Goal: Check status: Check status

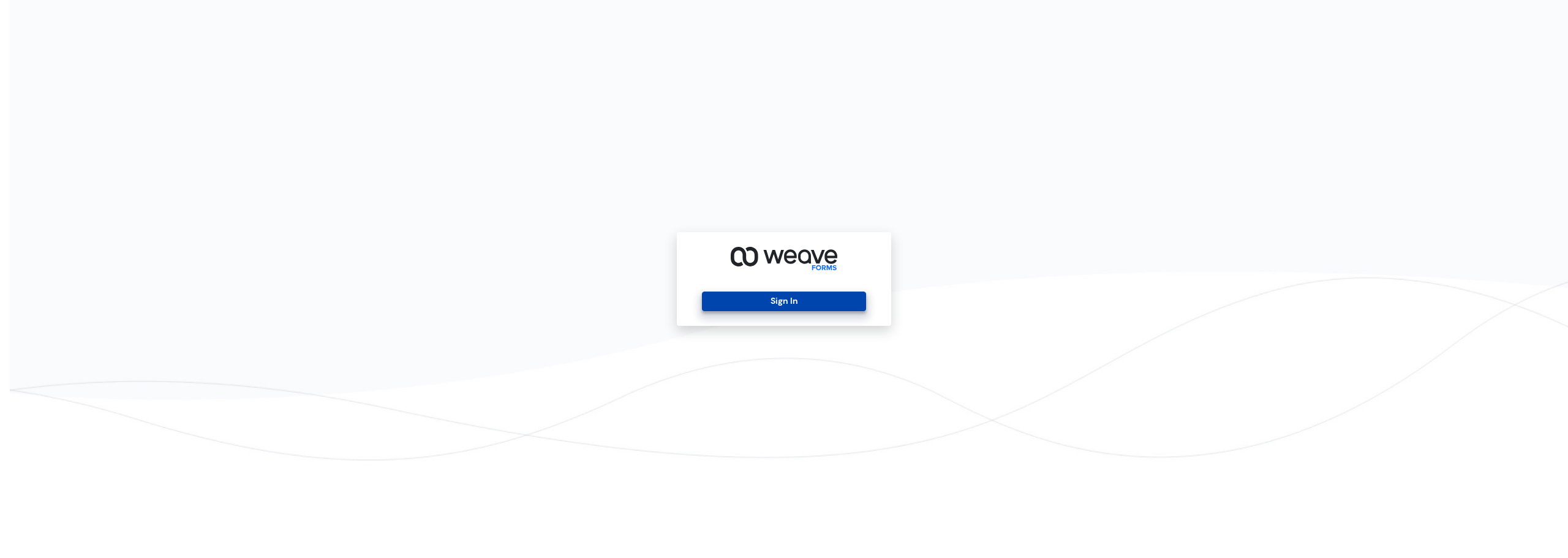
click at [818, 300] on button "Sign In" at bounding box center [783, 301] width 163 height 20
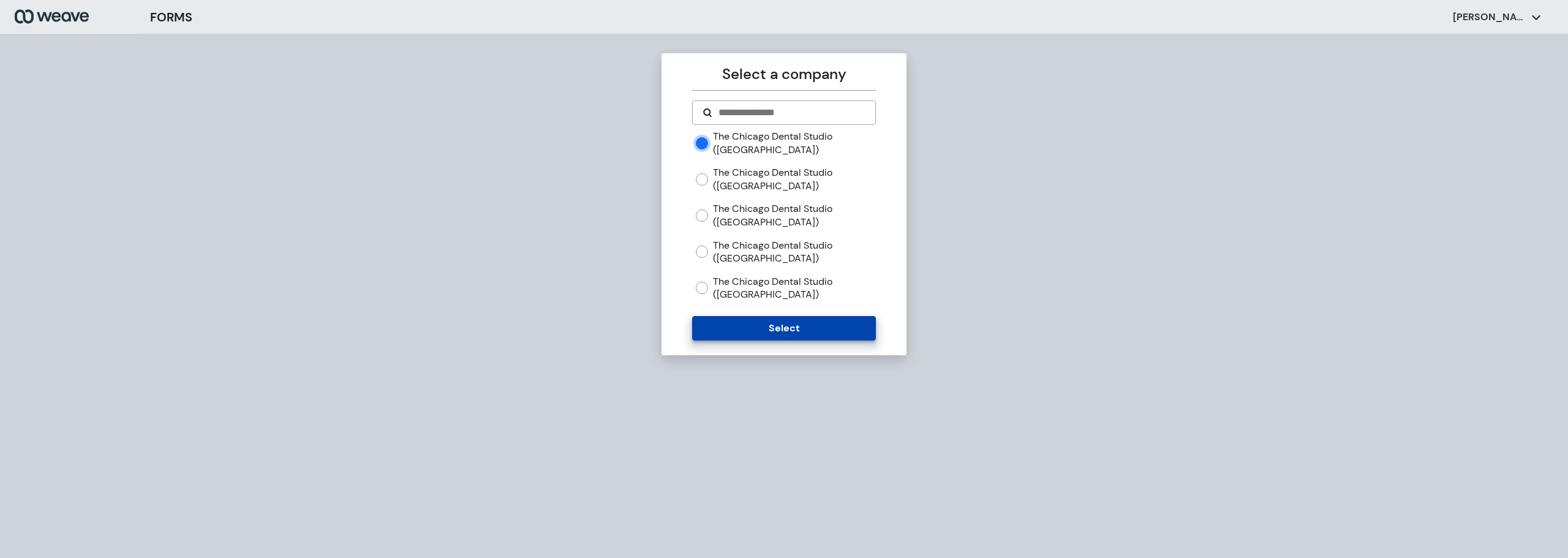
click at [754, 326] on button "Select" at bounding box center [783, 328] width 183 height 25
